Goal: Task Accomplishment & Management: Manage account settings

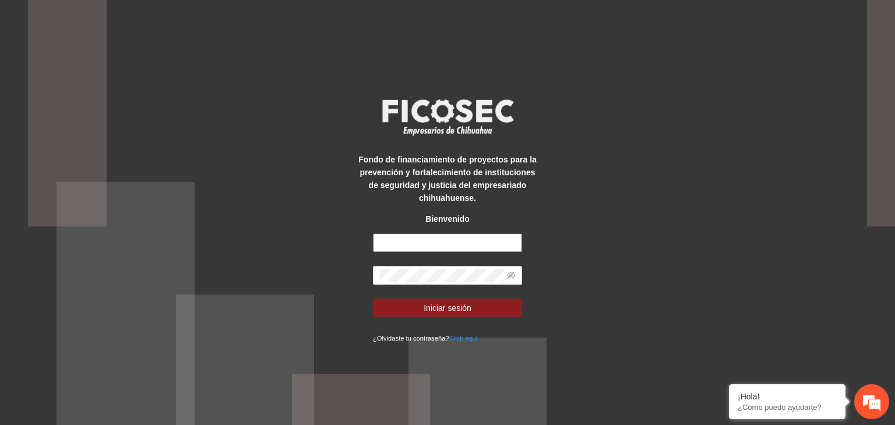
click at [436, 241] on input "text" at bounding box center [447, 243] width 149 height 19
type input "**********"
click at [373, 299] on button "Iniciar sesión" at bounding box center [447, 308] width 149 height 19
